Goal: Information Seeking & Learning: Learn about a topic

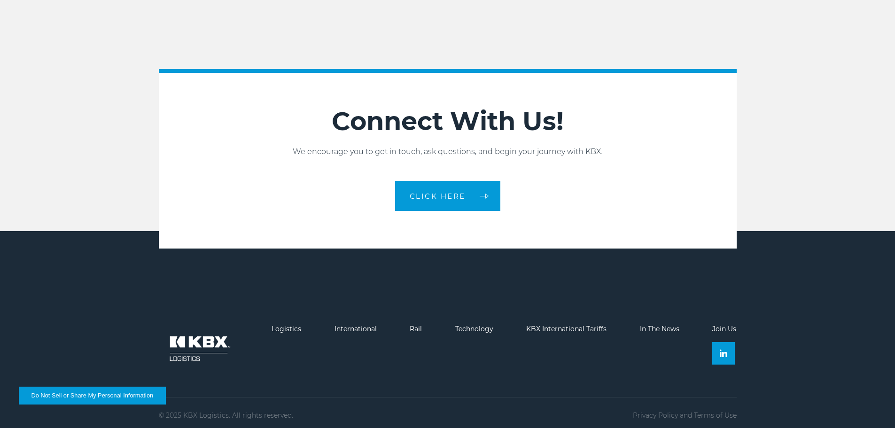
scroll to position [2096, 0]
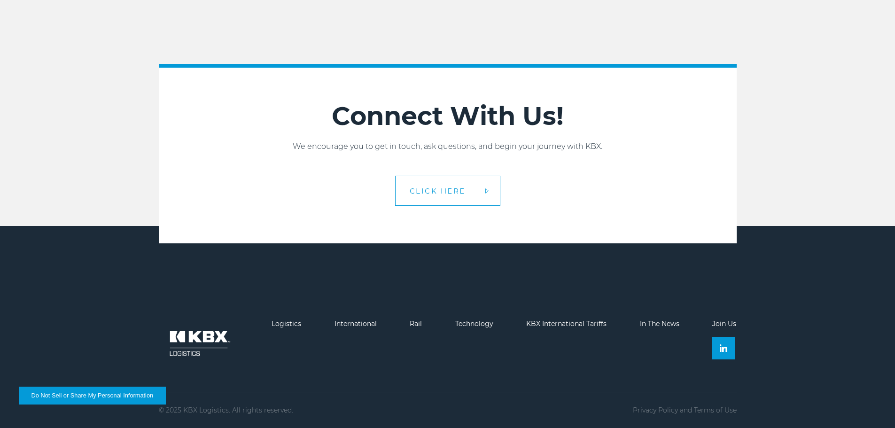
click at [423, 192] on span "CLICK HERE" at bounding box center [438, 190] width 56 height 7
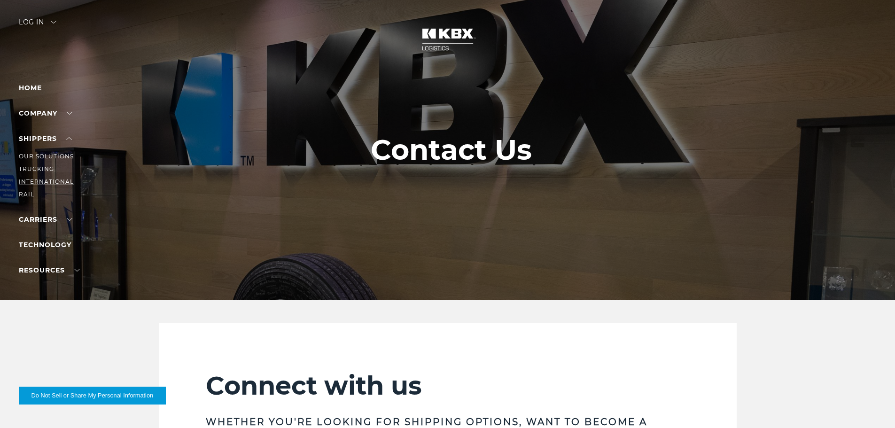
click at [34, 179] on link "International" at bounding box center [46, 181] width 55 height 7
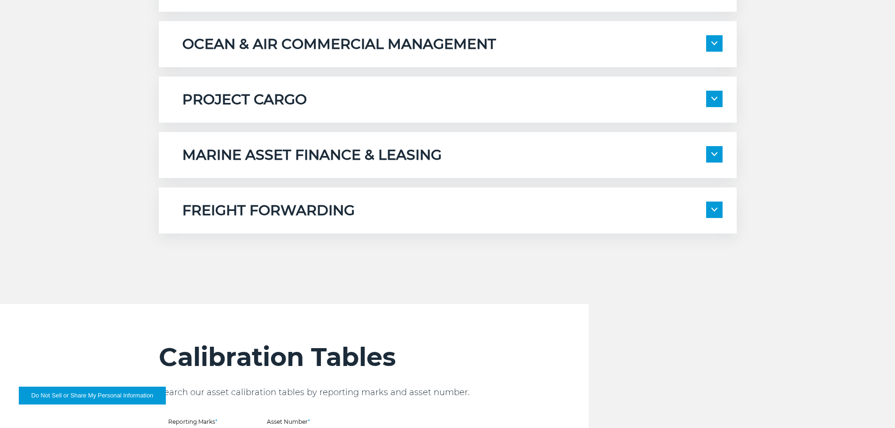
scroll to position [627, 0]
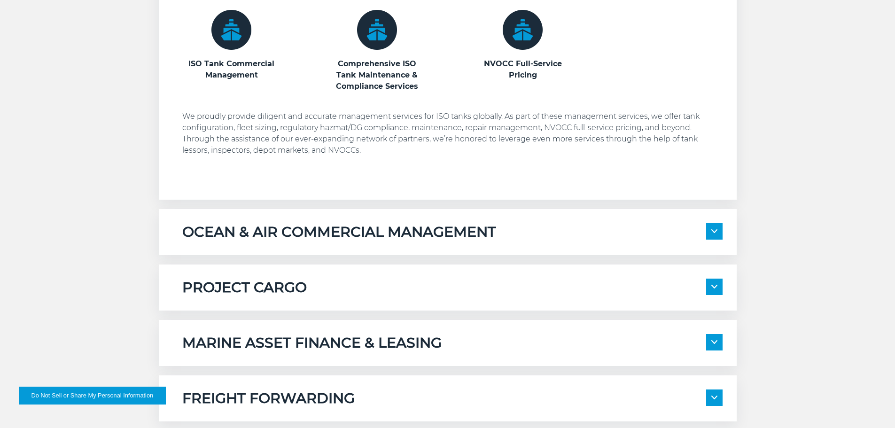
click at [710, 233] on span at bounding box center [714, 231] width 16 height 16
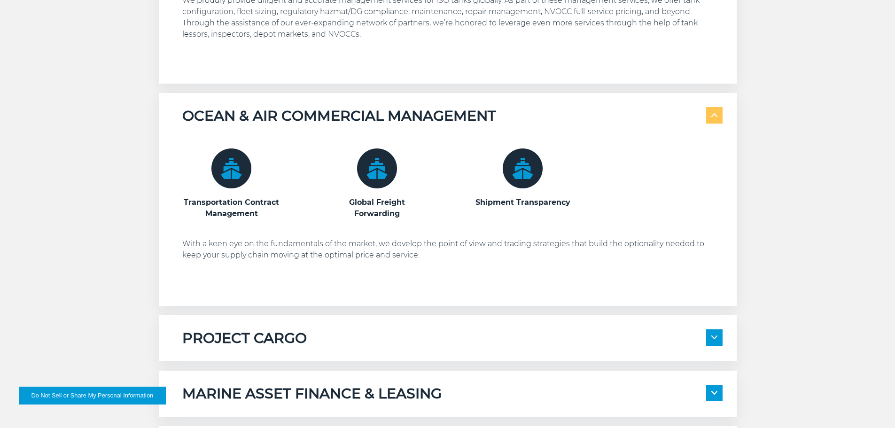
scroll to position [909, 0]
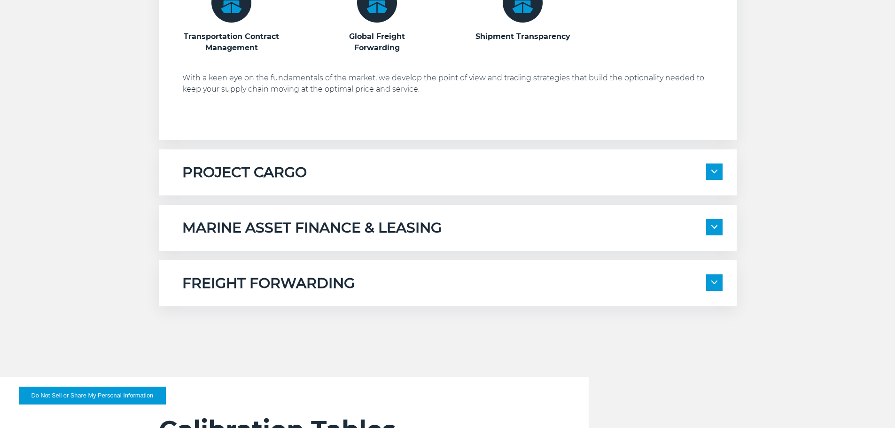
click at [714, 176] on span at bounding box center [714, 171] width 16 height 16
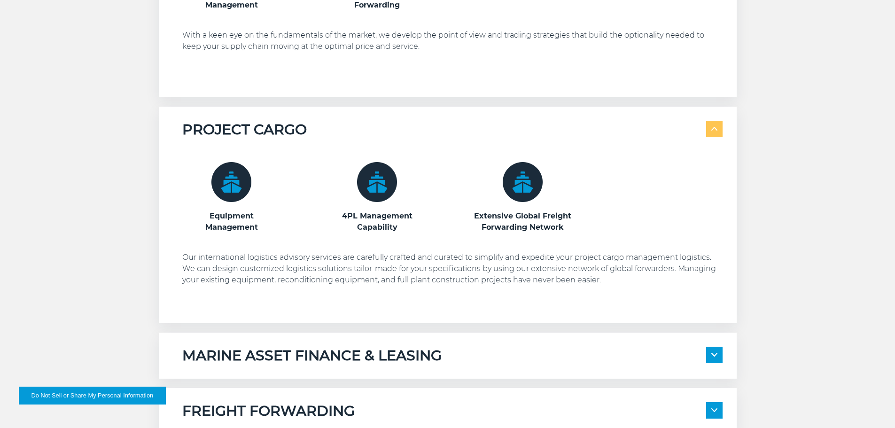
scroll to position [1003, 0]
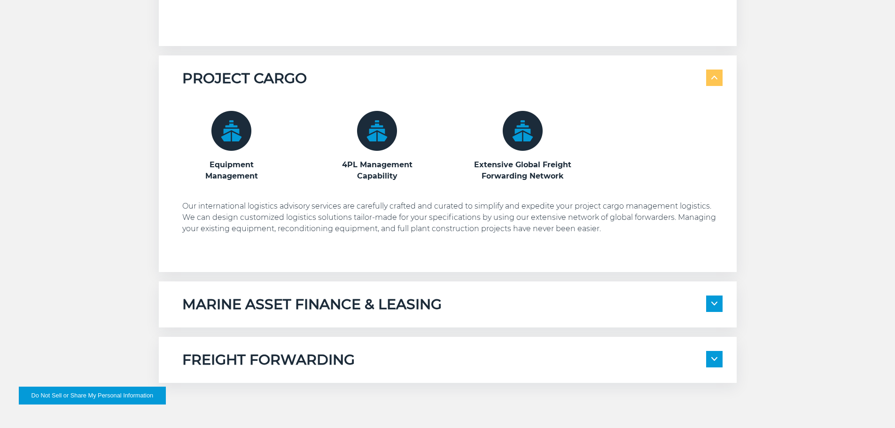
click at [718, 304] on span at bounding box center [714, 303] width 16 height 16
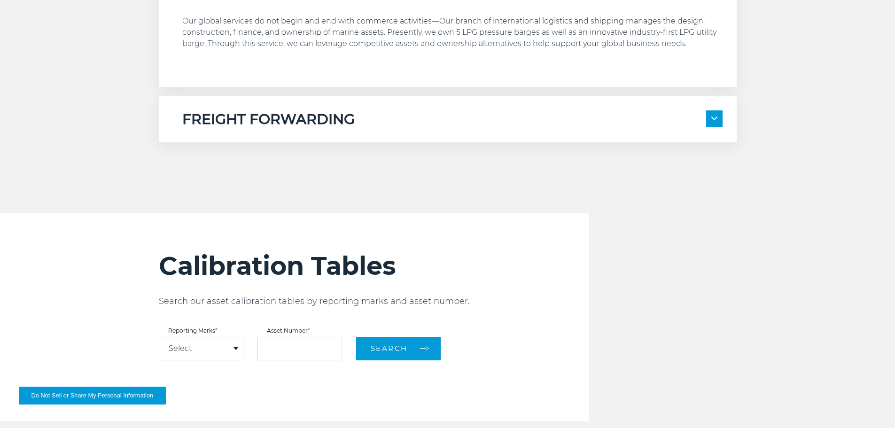
scroll to position [1425, 0]
click at [711, 124] on span at bounding box center [714, 118] width 16 height 16
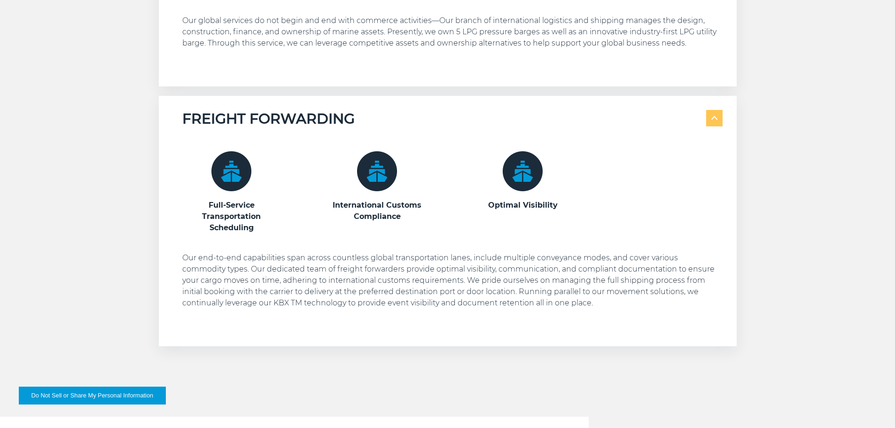
click at [246, 171] on img at bounding box center [231, 171] width 40 height 40
click at [233, 216] on h3 "Full-Service Transportation Scheduling" at bounding box center [231, 217] width 99 height 34
click at [236, 178] on img at bounding box center [231, 171] width 40 height 40
click at [389, 203] on h3 "International Customs Compliance" at bounding box center [377, 211] width 99 height 23
click at [370, 159] on img at bounding box center [377, 171] width 40 height 40
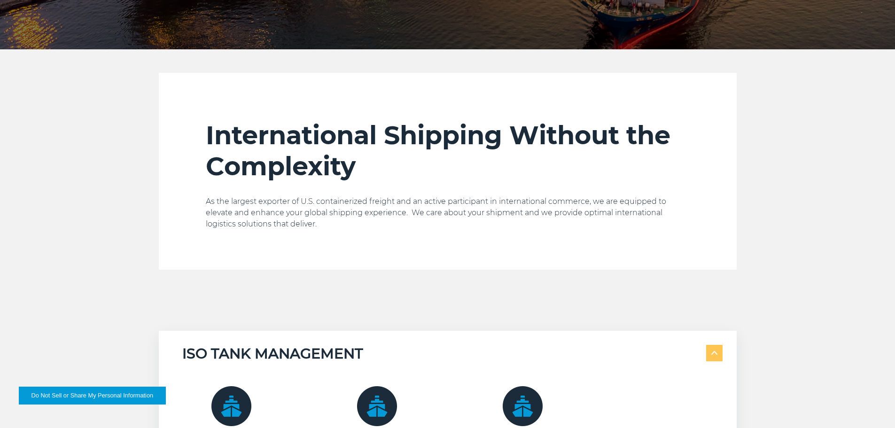
scroll to position [0, 0]
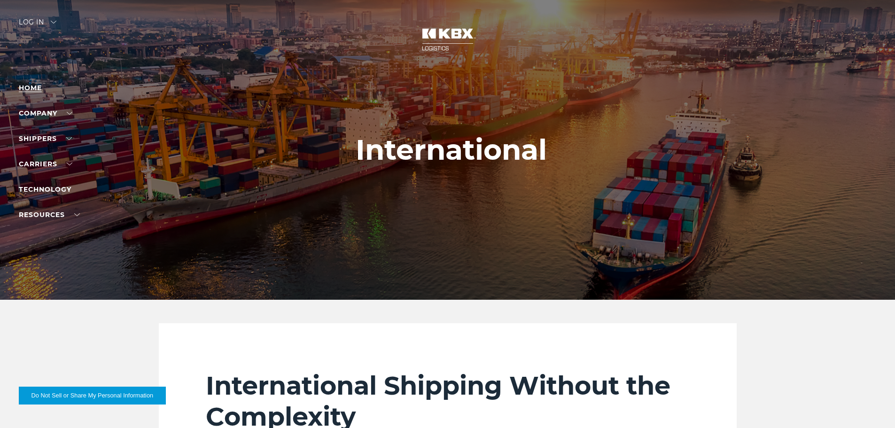
click at [36, 90] on link "Home" at bounding box center [30, 88] width 23 height 8
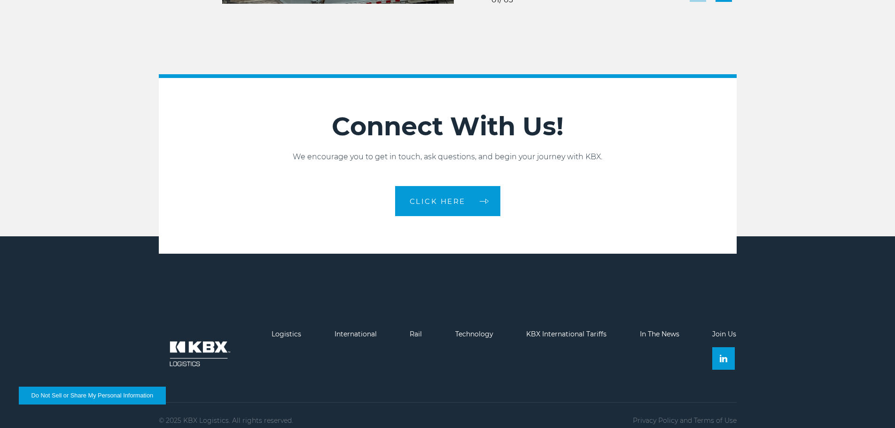
scroll to position [2096, 0]
